Goal: Transaction & Acquisition: Book appointment/travel/reservation

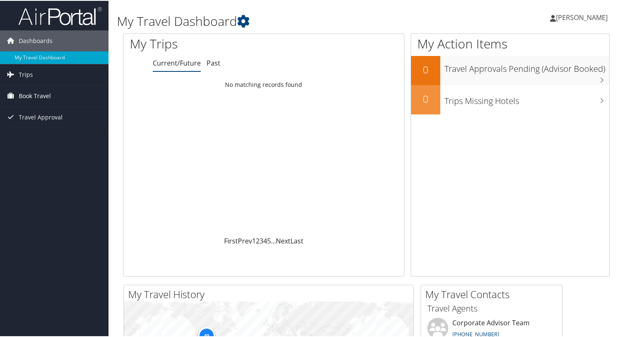
click at [33, 94] on span "Book Travel" at bounding box center [35, 95] width 32 height 21
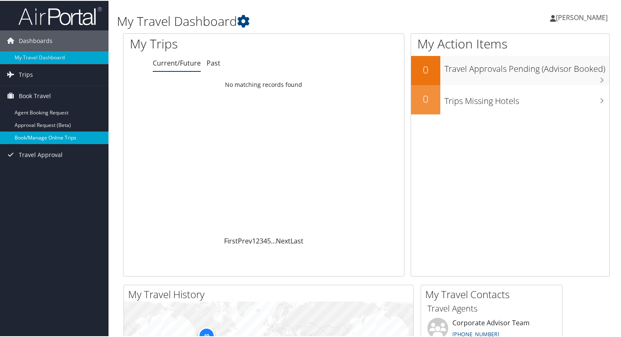
click at [58, 138] on link "Book/Manage Online Trips" at bounding box center [54, 137] width 108 height 13
